Goal: Transaction & Acquisition: Register for event/course

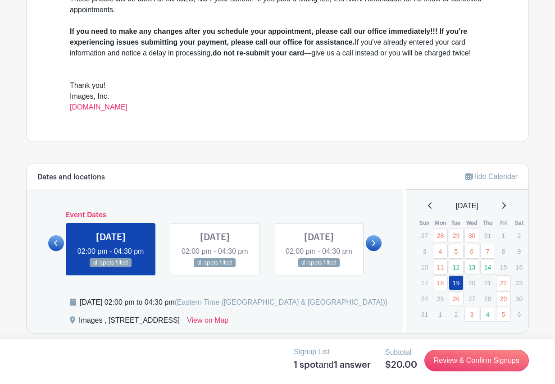
scroll to position [267, 0]
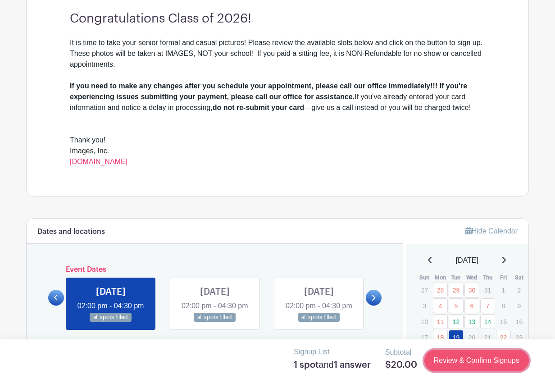
click at [441, 357] on link "Review & Confirm Signups" at bounding box center [477, 361] width 105 height 22
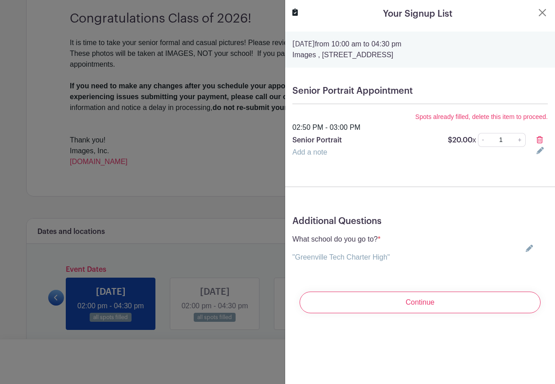
click at [541, 142] on icon at bounding box center [540, 139] width 6 height 7
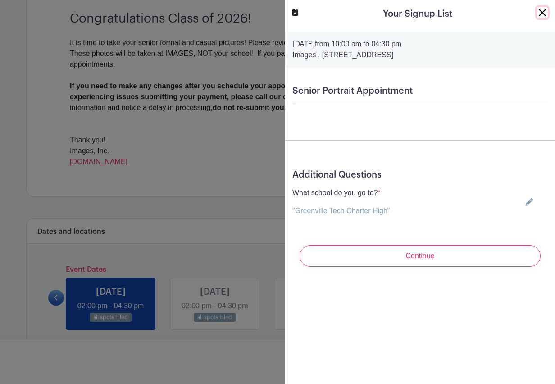
click at [545, 9] on button "Close" at bounding box center [542, 12] width 11 height 11
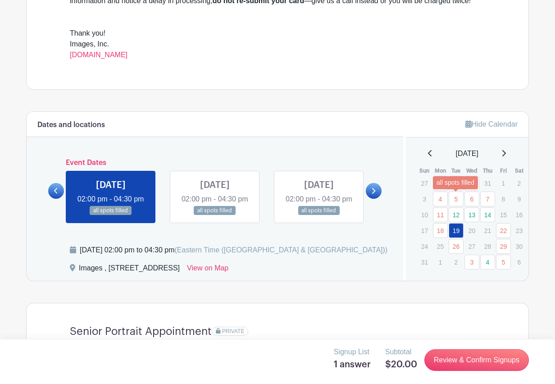
scroll to position [401, 0]
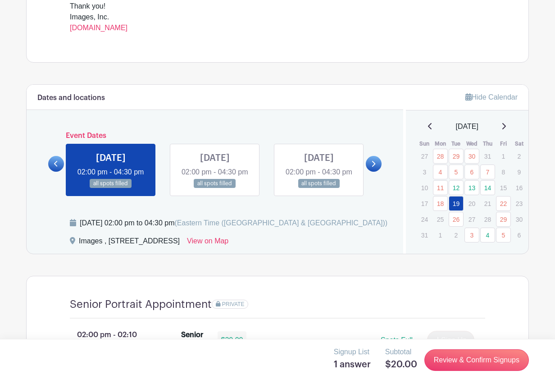
click at [506, 127] on icon at bounding box center [504, 126] width 5 height 7
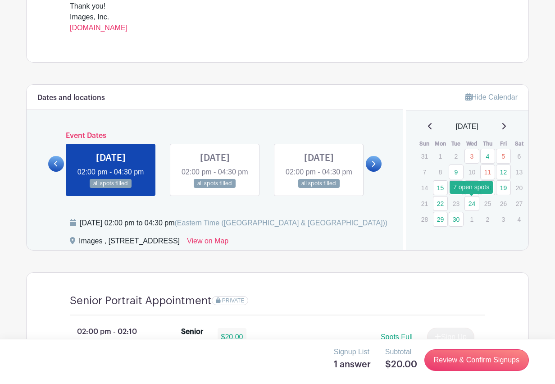
click at [473, 207] on link "24" at bounding box center [472, 203] width 15 height 15
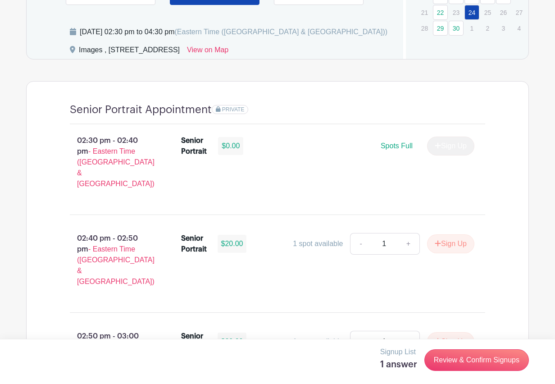
scroll to position [632, 0]
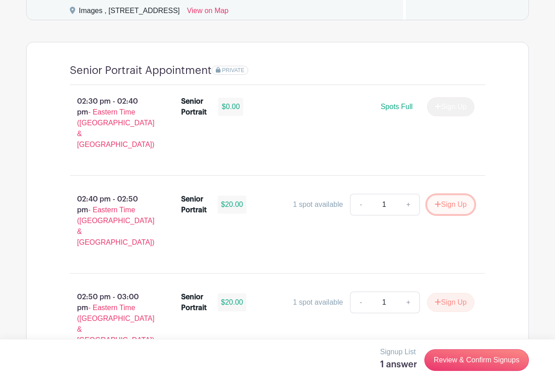
click at [438, 201] on icon "submit" at bounding box center [438, 204] width 6 height 7
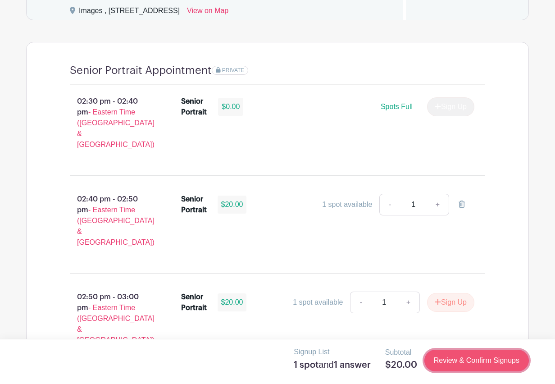
click at [468, 364] on link "Review & Confirm Signups" at bounding box center [477, 361] width 105 height 22
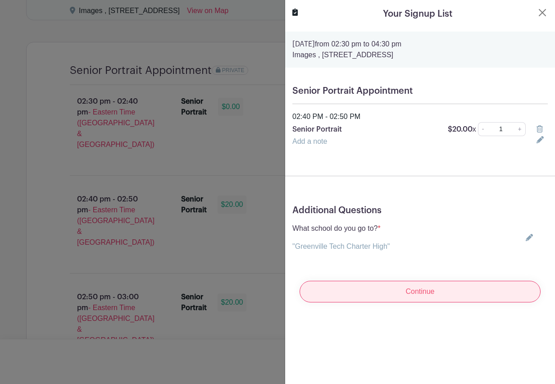
click at [441, 294] on input "Continue" at bounding box center [420, 292] width 241 height 22
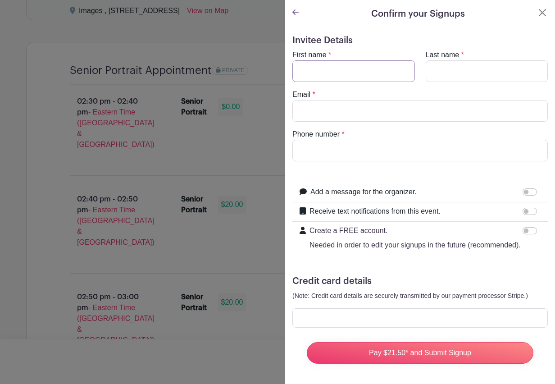
click at [324, 77] on input "First name" at bounding box center [354, 71] width 123 height 22
type input "[PERSON_NAME]"
click at [441, 64] on input "Last name" at bounding box center [487, 71] width 123 height 22
click at [448, 77] on input "Last name" at bounding box center [487, 71] width 123 height 22
click at [457, 72] on input "Last name" at bounding box center [487, 71] width 123 height 22
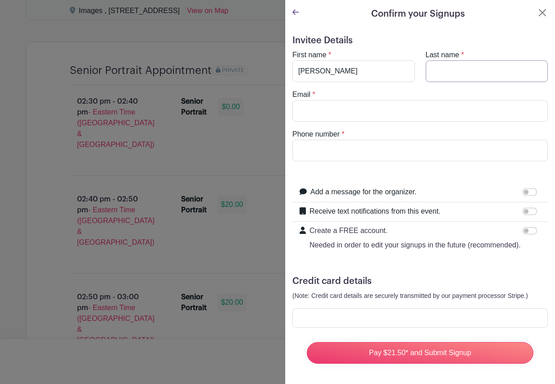
type input "[PERSON_NAME]"
click at [430, 105] on input "Email" at bounding box center [421, 111] width 256 height 22
type input "[EMAIL_ADDRESS][DOMAIN_NAME]"
click at [387, 153] on input "Phone number" at bounding box center [421, 151] width 256 height 22
type input "8645909751"
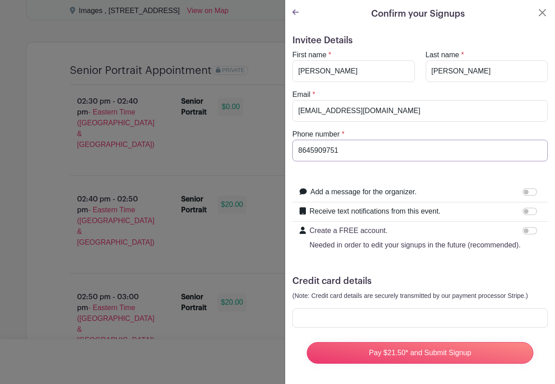
scroll to position [1, 0]
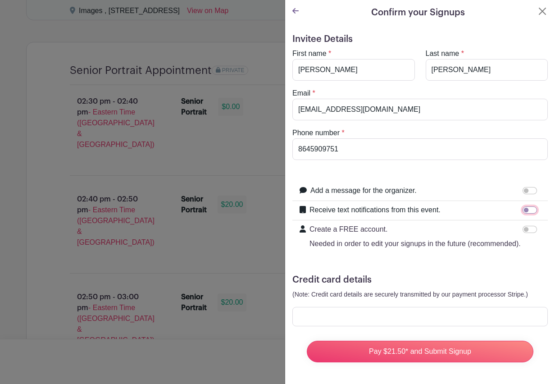
click at [532, 210] on input "Receive text notifications from this event." at bounding box center [530, 210] width 14 height 7
checkbox input "true"
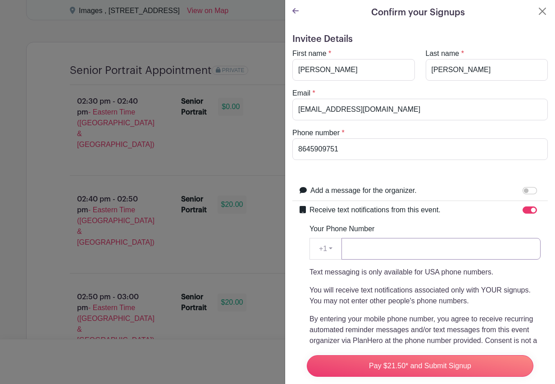
click at [427, 257] on input "Your Phone Number" at bounding box center [441, 249] width 199 height 22
type input "8645909751"
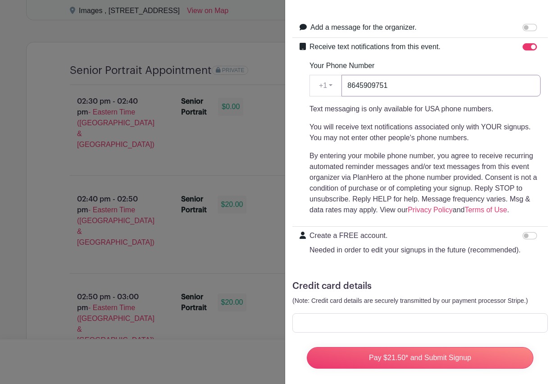
scroll to position [171, 0]
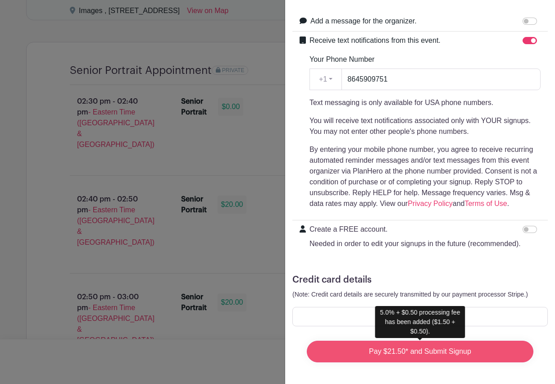
click at [445, 355] on input "Pay $21.50* and Submit Signup" at bounding box center [420, 352] width 227 height 22
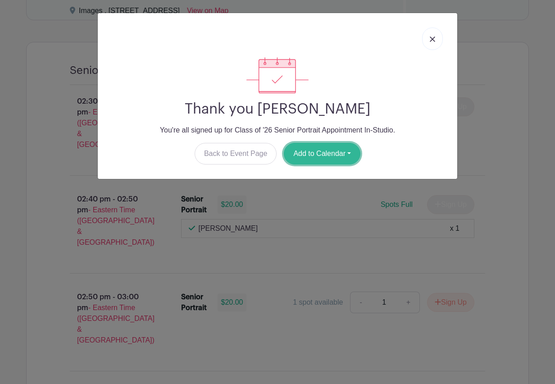
click at [340, 155] on button "Add to Calendar" at bounding box center [322, 154] width 77 height 22
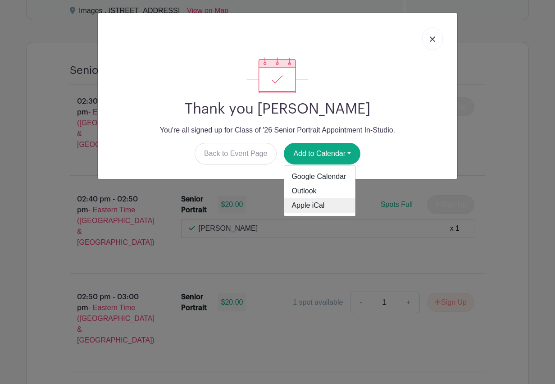
click at [320, 206] on link "Apple iCal" at bounding box center [320, 205] width 71 height 14
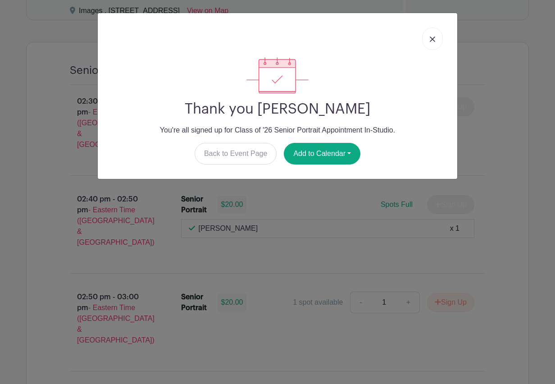
click at [433, 39] on img at bounding box center [432, 39] width 5 height 5
